Goal: Task Accomplishment & Management: Manage account settings

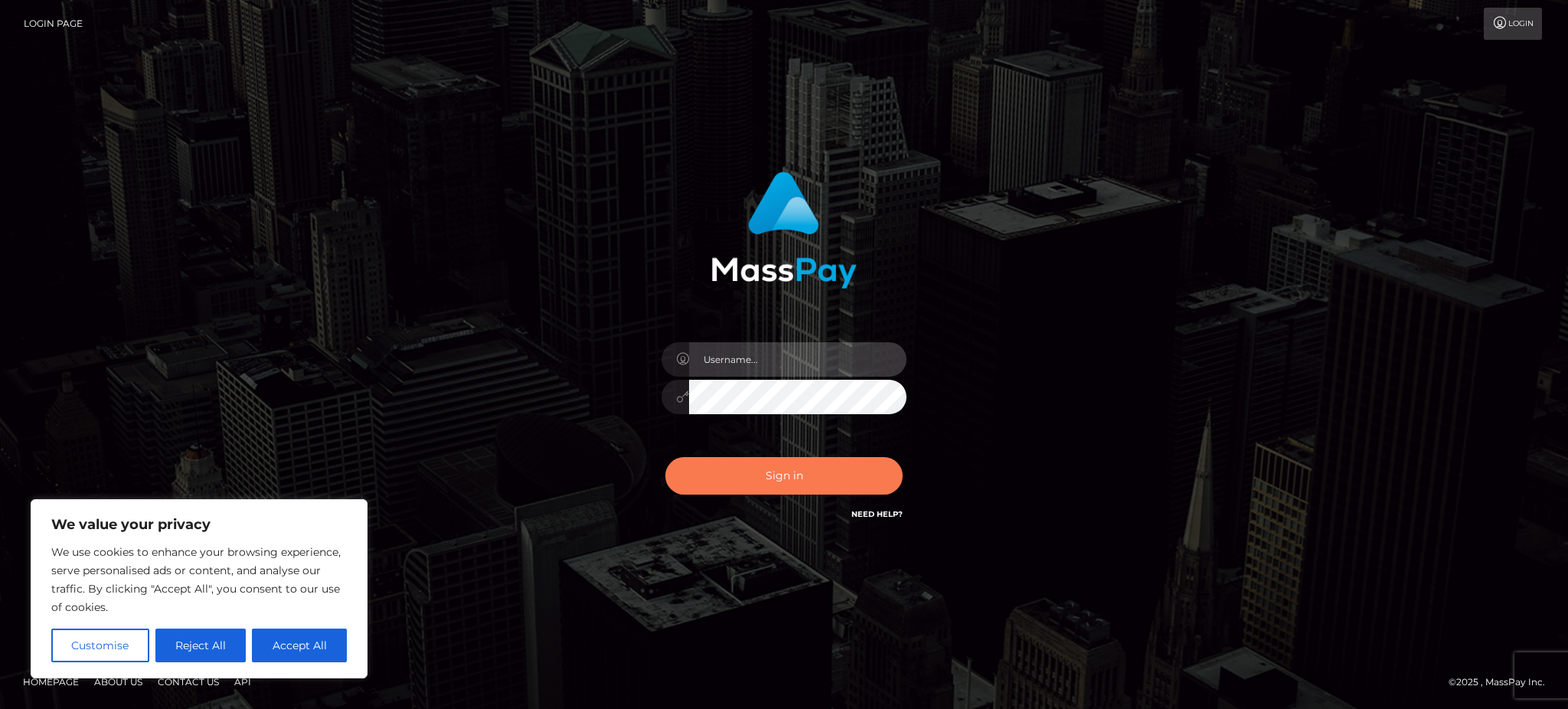
type input "Gaizelle"
click at [760, 473] on button "Sign in" at bounding box center [783, 476] width 237 height 38
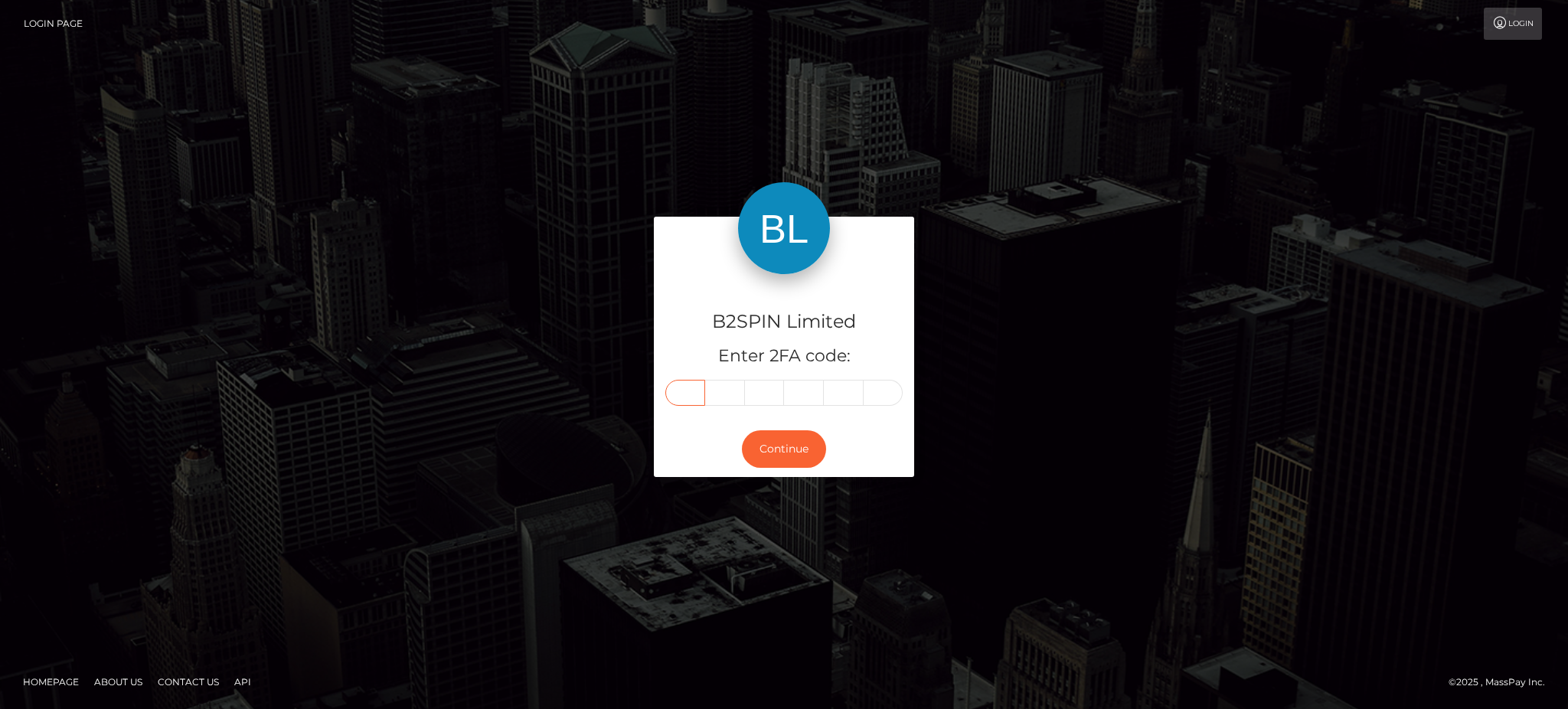
click at [701, 391] on input "text" at bounding box center [685, 392] width 40 height 26
type input "5"
type input "3"
type input "5"
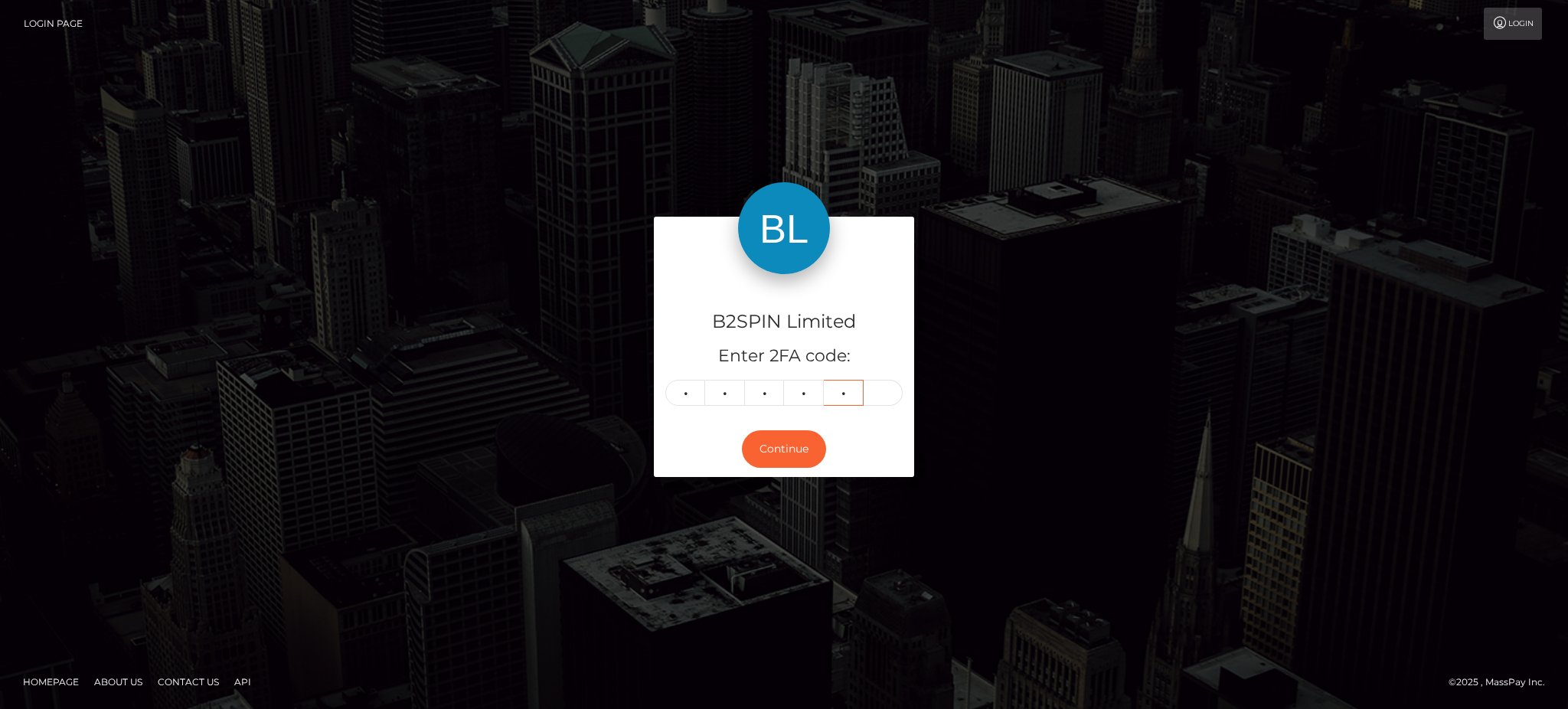
type input "6"
type input "9"
click at [766, 426] on div "Continue" at bounding box center [783, 448] width 260 height 56
click at [774, 439] on button "Continue" at bounding box center [783, 449] width 84 height 38
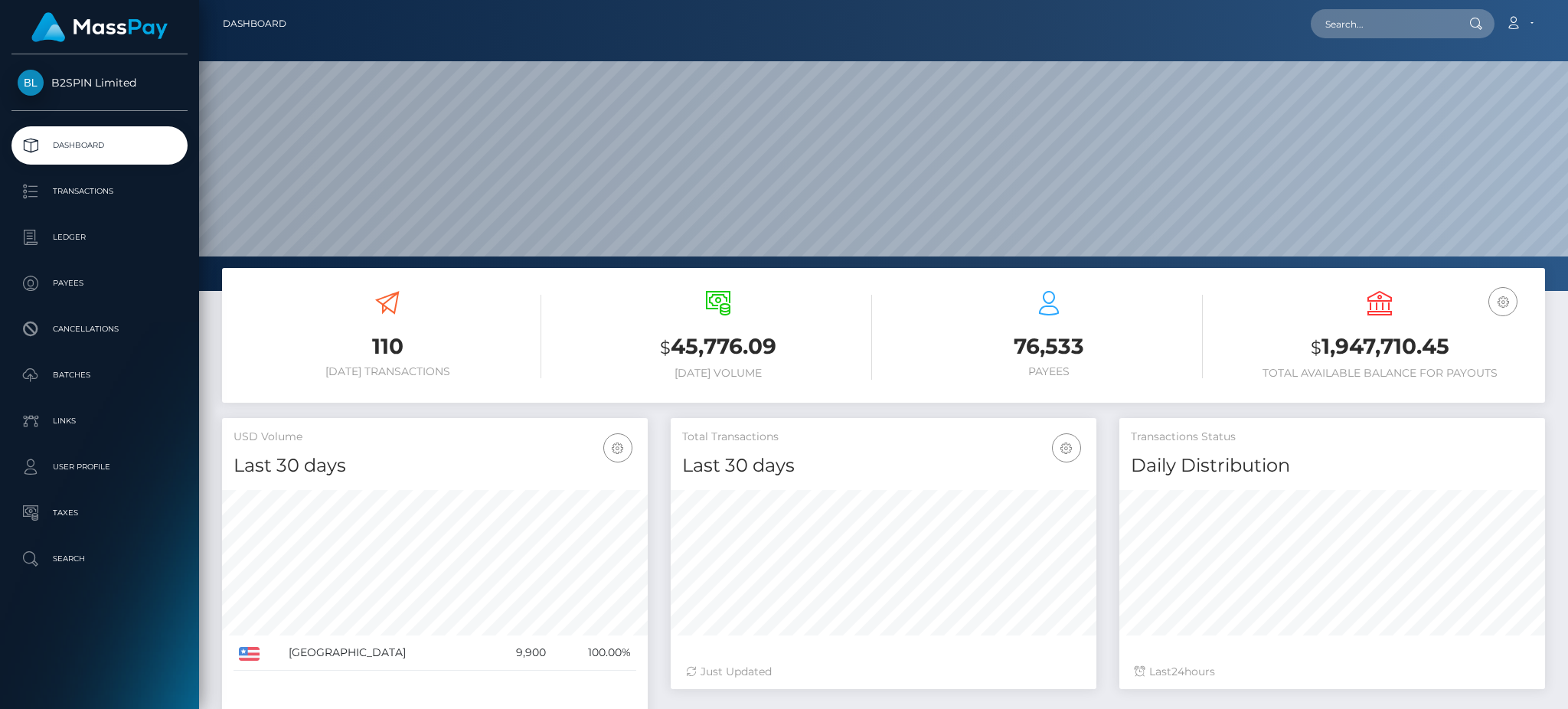
scroll to position [271, 425]
click at [1349, 341] on h3 "$ 1,947,710.45" at bounding box center [1379, 346] width 307 height 31
copy h3 "1,947,710.45"
click at [1399, 352] on h3 "$ 1,947,710.45" at bounding box center [1379, 346] width 307 height 31
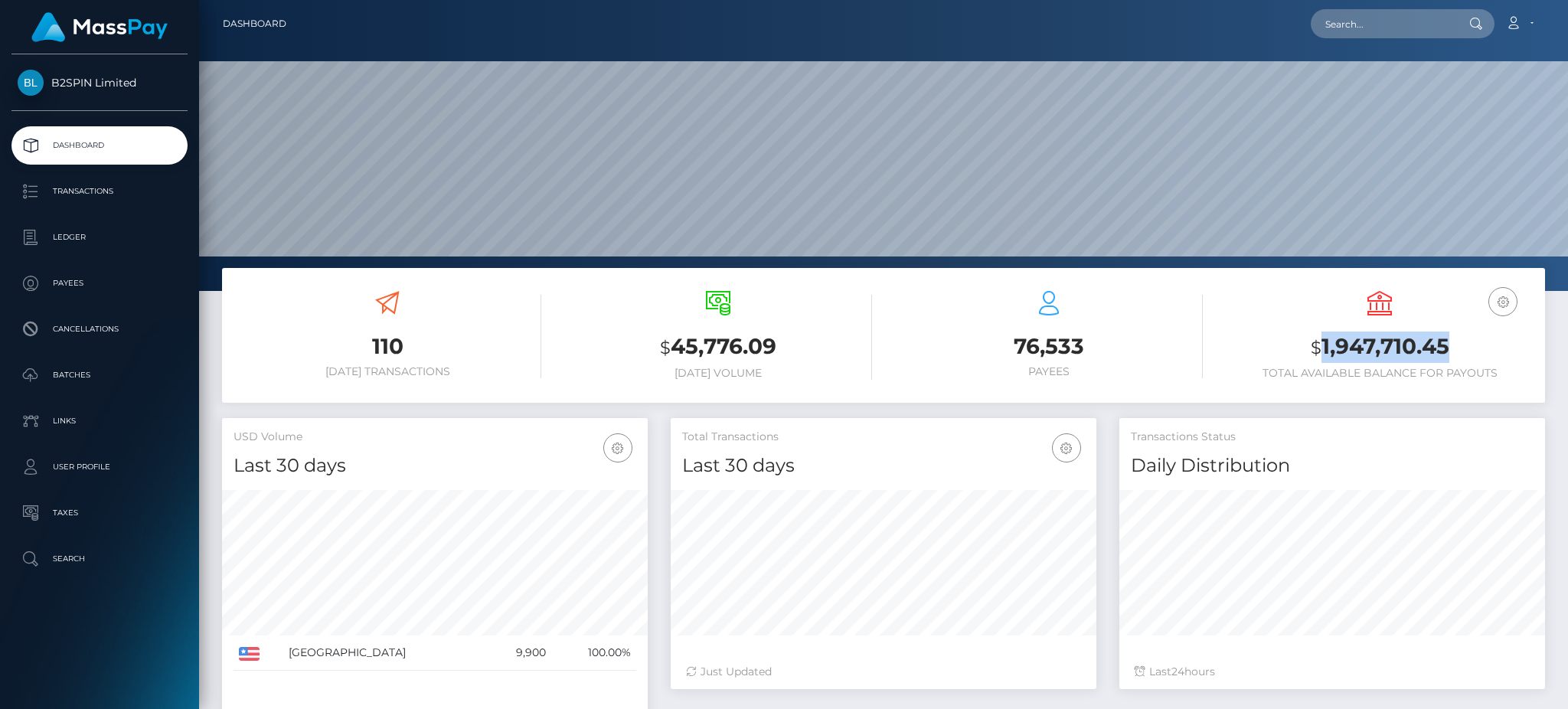
click at [1399, 352] on h3 "$ 1,947,710.45" at bounding box center [1379, 346] width 307 height 31
